Goal: Information Seeking & Learning: Learn about a topic

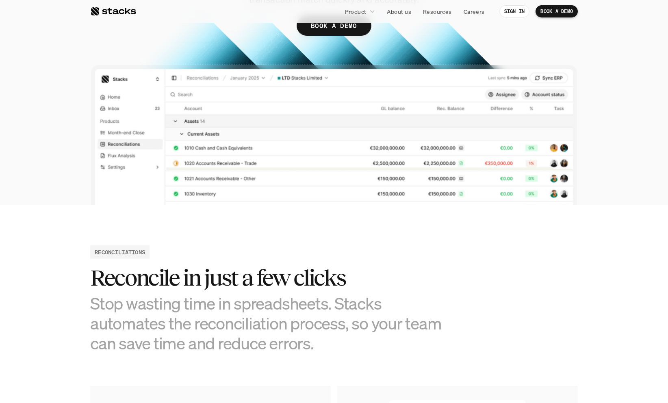
click at [52, 118] on section "AI-powered reconciliations Let Stacks take over your repetitive accounting task…" at bounding box center [334, 12] width 668 height 384
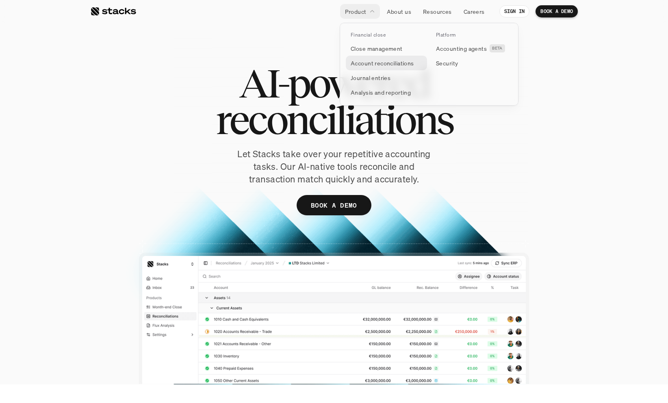
click at [390, 65] on p "Account reconciliations" at bounding box center [382, 63] width 63 height 9
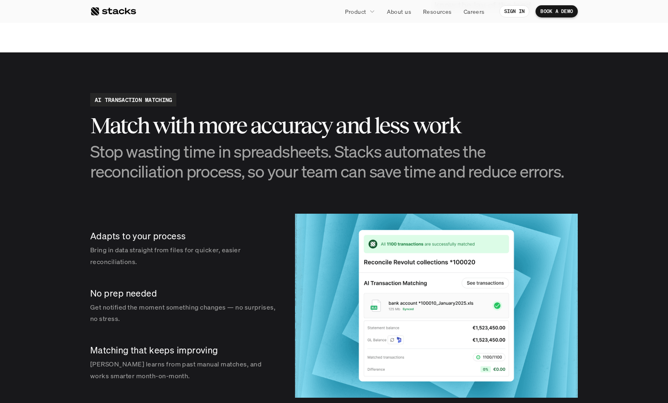
scroll to position [1091, 0]
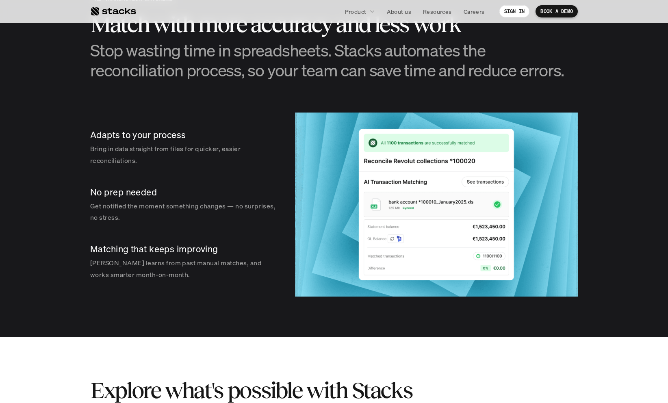
scroll to position [1153, 0]
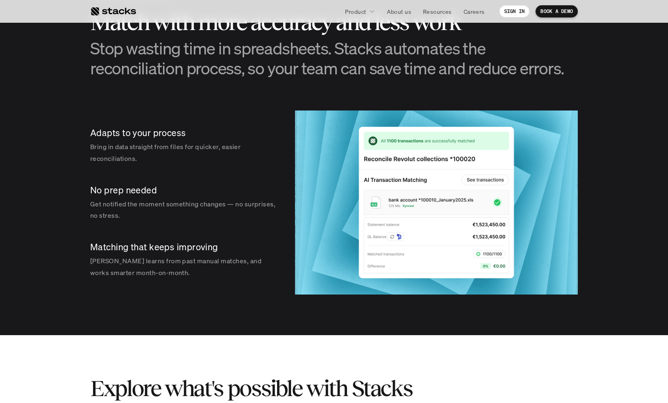
click at [357, 271] on img at bounding box center [436, 203] width 283 height 184
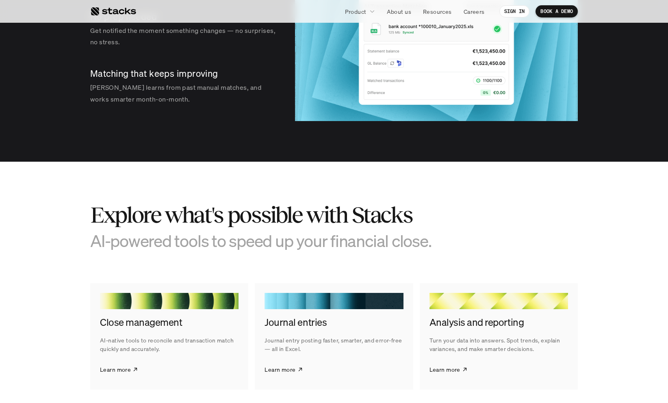
scroll to position [1328, 0]
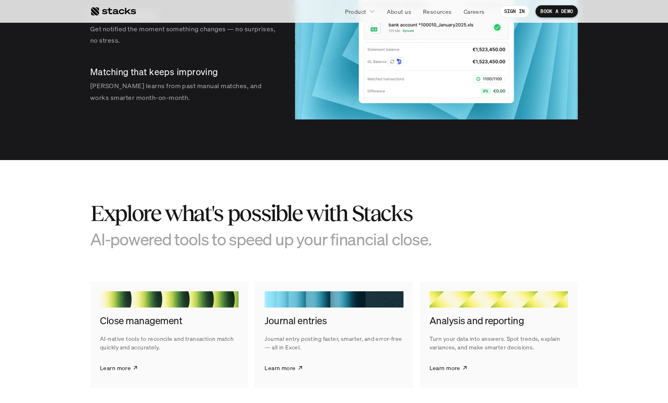
click at [431, 201] on h2 "Explore what's possible with Stacks" at bounding box center [273, 213] width 366 height 25
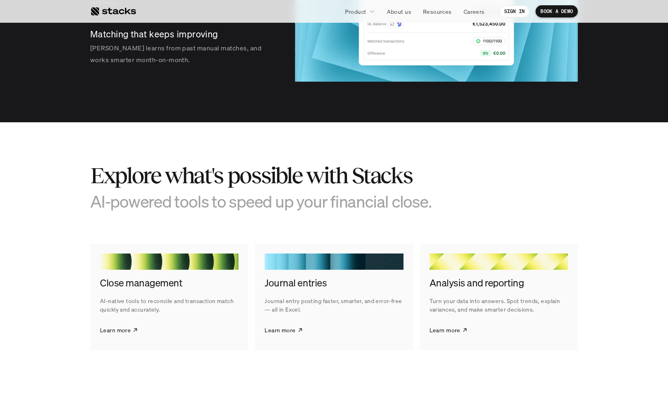
scroll to position [1399, 0]
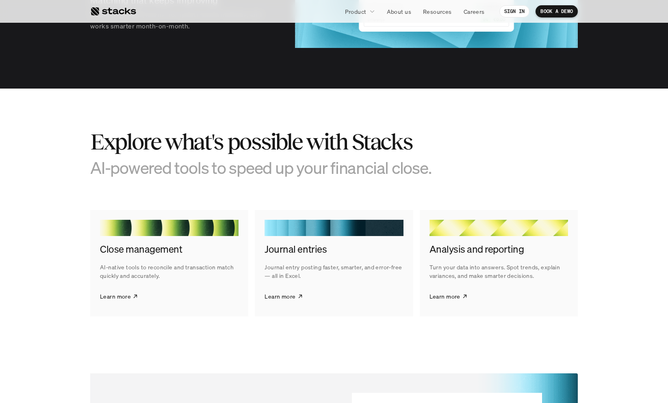
click at [592, 157] on section "Explore what's possible with Stacks AI-powered tools to speed up your financial…" at bounding box center [334, 223] width 668 height 268
click at [462, 185] on section "Explore what's possible with Stacks AI-powered tools to speed up your financial…" at bounding box center [334, 223] width 668 height 268
click at [118, 268] on p "AI-native tools to reconcile and transaction match quickly and accurately." at bounding box center [169, 271] width 139 height 17
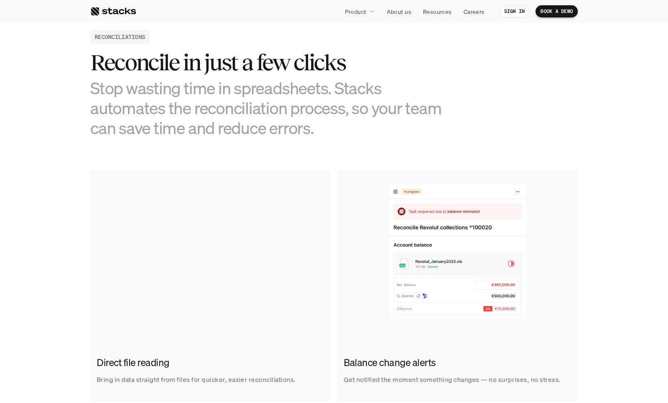
scroll to position [432, 0]
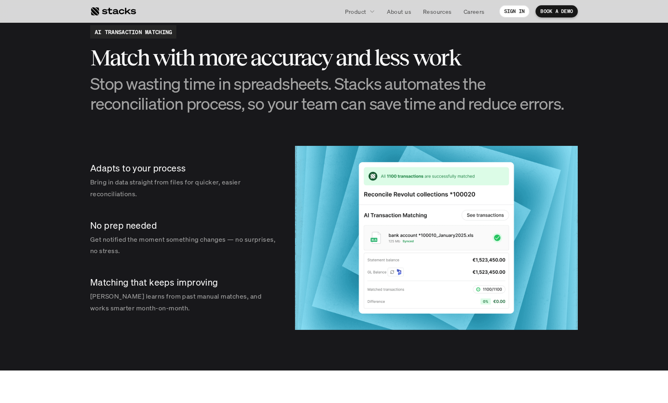
scroll to position [1122, 0]
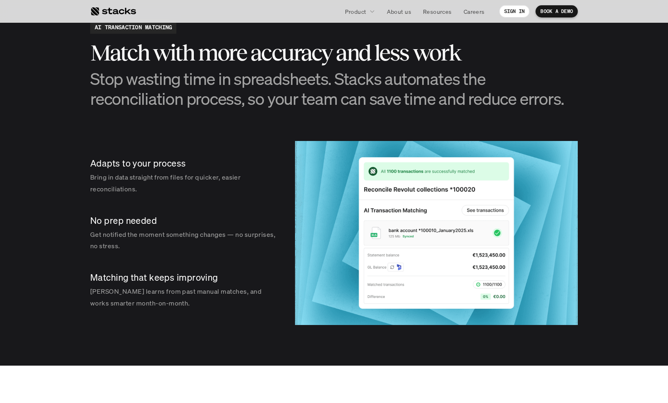
click at [239, 149] on div "Adapts to your process Bring in data straight from files for quicker, easier re…" at bounding box center [184, 233] width 189 height 184
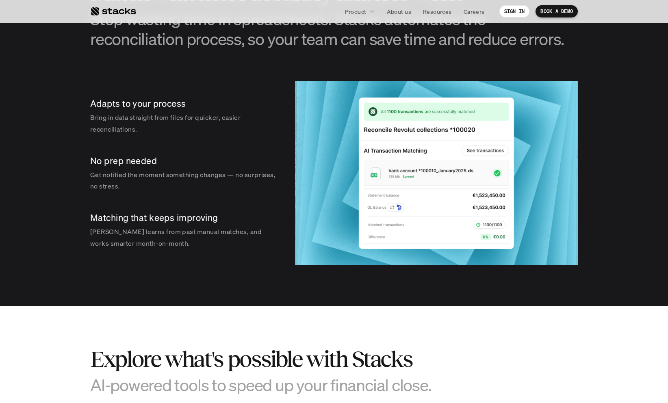
scroll to position [1186, 0]
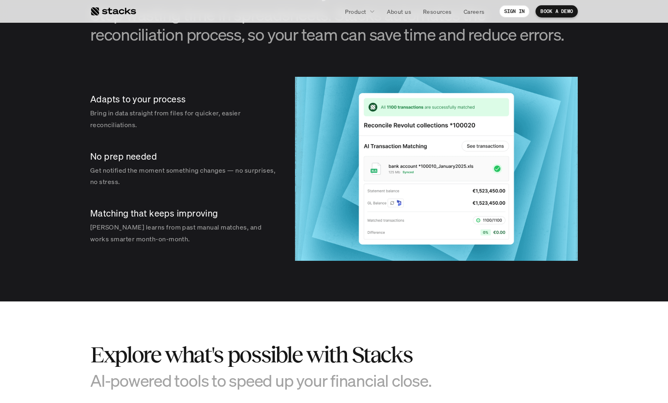
click at [96, 99] on p "Adapts to your process" at bounding box center [184, 99] width 189 height 13
click at [107, 133] on div "Adapts to your process Bring in data straight from files for quicker, easier re…" at bounding box center [184, 112] width 189 height 50
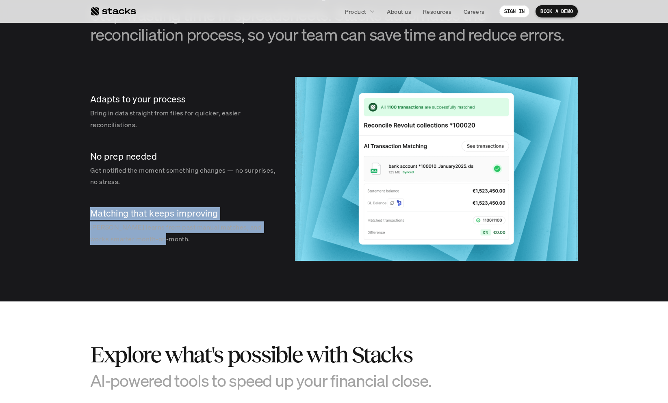
drag, startPoint x: 111, startPoint y: 201, endPoint x: 139, endPoint y: 282, distance: 86.0
click at [137, 282] on section "AI TRANSACTION MATCHING Match with more accuracy and less work Stop wasting tim…" at bounding box center [334, 108] width 668 height 386
click at [139, 282] on section "AI TRANSACTION MATCHING Match with more accuracy and less work Stop wasting tim…" at bounding box center [334, 108] width 668 height 386
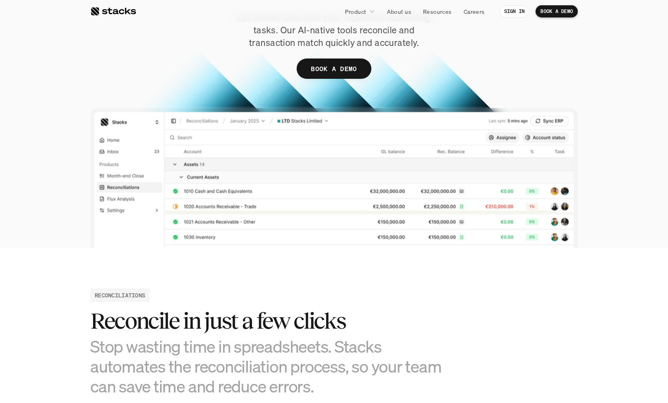
scroll to position [0, 0]
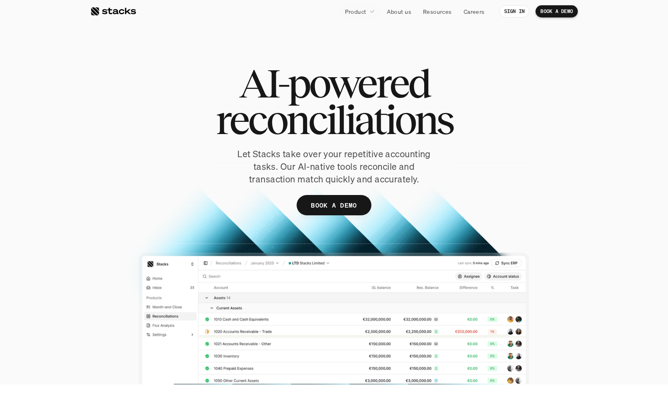
click at [553, 216] on div "AI-powered reconciliations Let Stacks take over your repetitive accounting task…" at bounding box center [334, 152] width 488 height 175
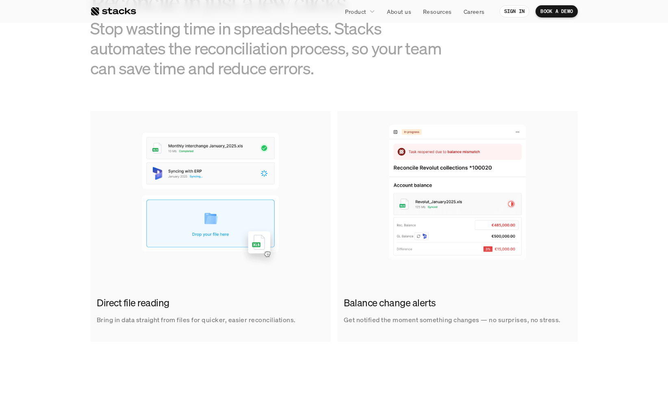
scroll to position [458, 0]
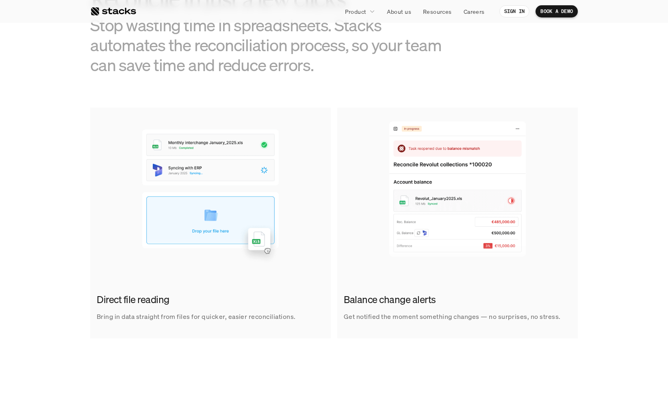
click at [238, 87] on section "RECONCILIATIONS Reconcile in just a few clicks Stop wasting time in spreadsheet…" at bounding box center [334, 152] width 668 height 453
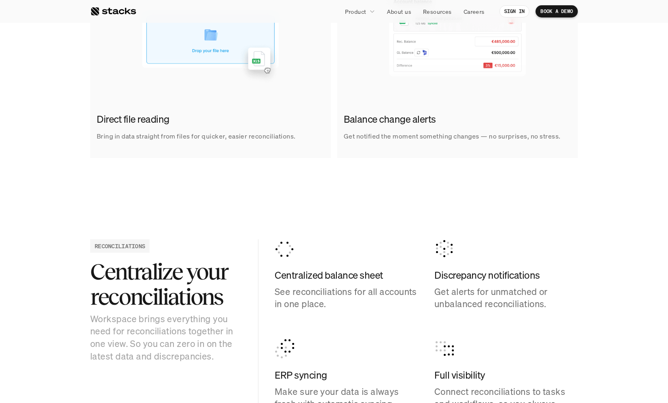
scroll to position [680, 0]
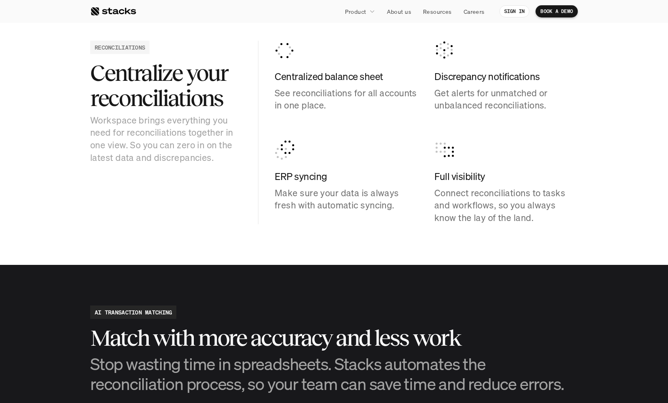
click at [647, 172] on section "RECONCILIATIONS Centralize your reconciliations Workspace brings everything you…" at bounding box center [334, 132] width 668 height 265
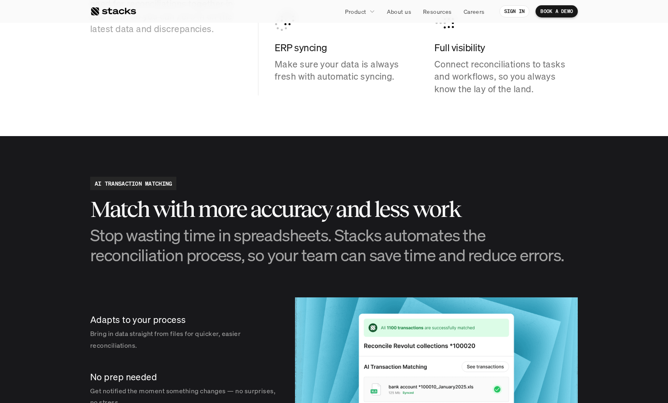
click at [627, 176] on section "AI TRANSACTION MATCHING Match with more accuracy and less work Stop wasting tim…" at bounding box center [334, 329] width 668 height 386
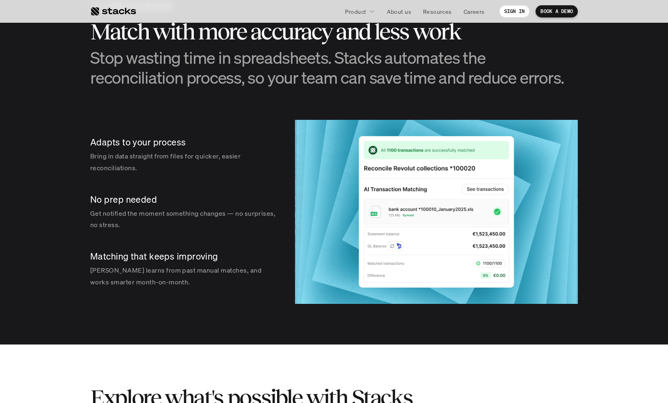
scroll to position [1125, 0]
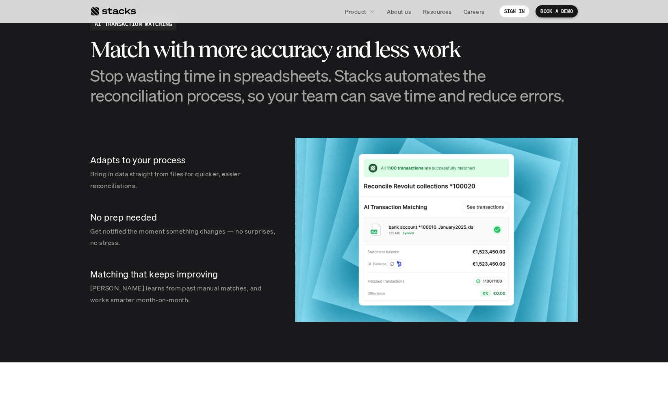
click at [130, 159] on p "Adapts to your process" at bounding box center [184, 160] width 189 height 13
click at [130, 222] on p "No prep needed" at bounding box center [184, 217] width 189 height 13
click at [116, 286] on div "Matching that keeps improving Stacks learns from past manual matches, and works…" at bounding box center [184, 287] width 189 height 50
click at [583, 170] on section "AI TRANSACTION MATCHING Match with more accuracy and less work Stop wasting tim…" at bounding box center [334, 169] width 668 height 386
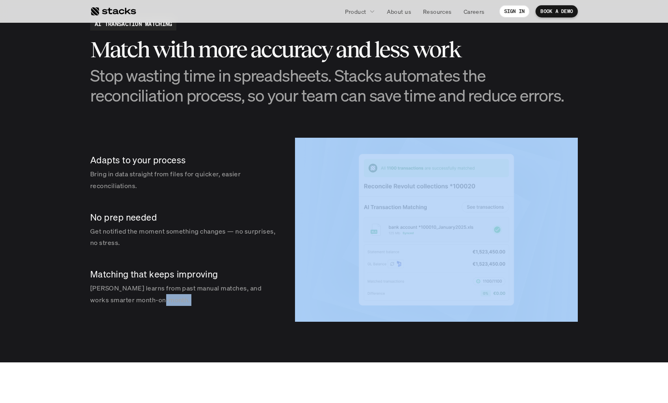
click at [583, 170] on section "AI TRANSACTION MATCHING Match with more accuracy and less work Stop wasting tim…" at bounding box center [334, 169] width 668 height 386
click at [584, 170] on section "AI TRANSACTION MATCHING Match with more accuracy and less work Stop wasting tim…" at bounding box center [334, 169] width 668 height 386
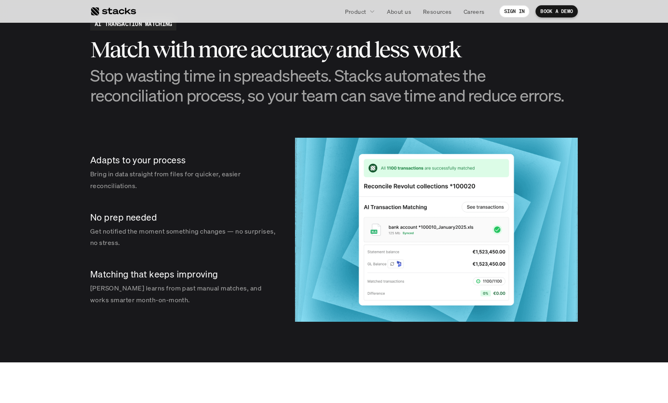
click at [605, 139] on section "AI TRANSACTION MATCHING Match with more accuracy and less work Stop wasting tim…" at bounding box center [334, 169] width 668 height 386
